Goal: Book appointment/travel/reservation

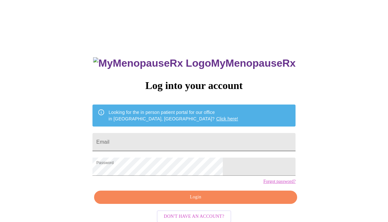
click at [160, 133] on input "Email" at bounding box center [193, 142] width 203 height 18
type input "lorikim59@gmail.com"
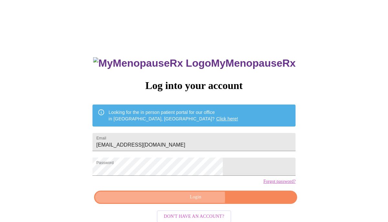
click at [181, 201] on span "Login" at bounding box center [195, 197] width 188 height 8
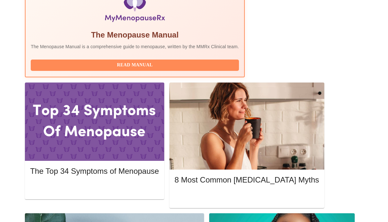
scroll to position [260, 0]
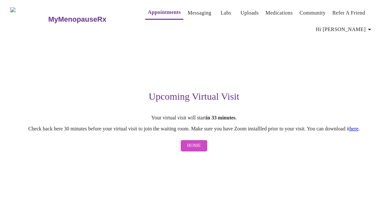
click at [193, 148] on span "Home" at bounding box center [194, 146] width 14 height 8
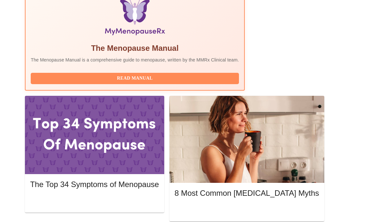
scroll to position [240, 0]
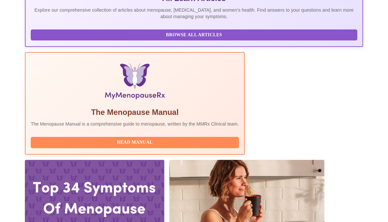
scroll to position [165, 0]
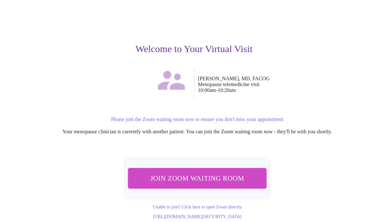
scroll to position [48, 0]
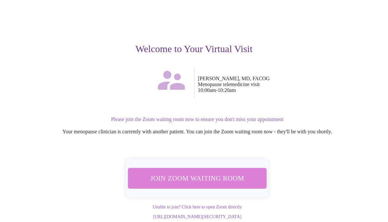
click at [209, 175] on span "Join Zoom Waiting Room" at bounding box center [196, 178] width 121 height 12
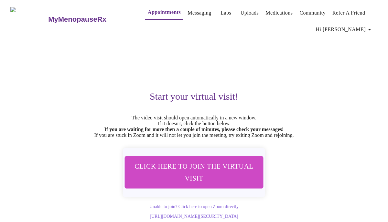
scroll to position [14, 0]
click at [182, 162] on span "Click here to join the virtual visit" at bounding box center [193, 172] width 121 height 24
click at [187, 10] on link "Messaging" at bounding box center [199, 12] width 24 height 9
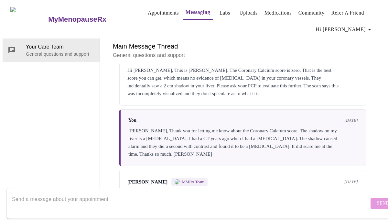
scroll to position [881, 0]
